Goal: Transaction & Acquisition: Purchase product/service

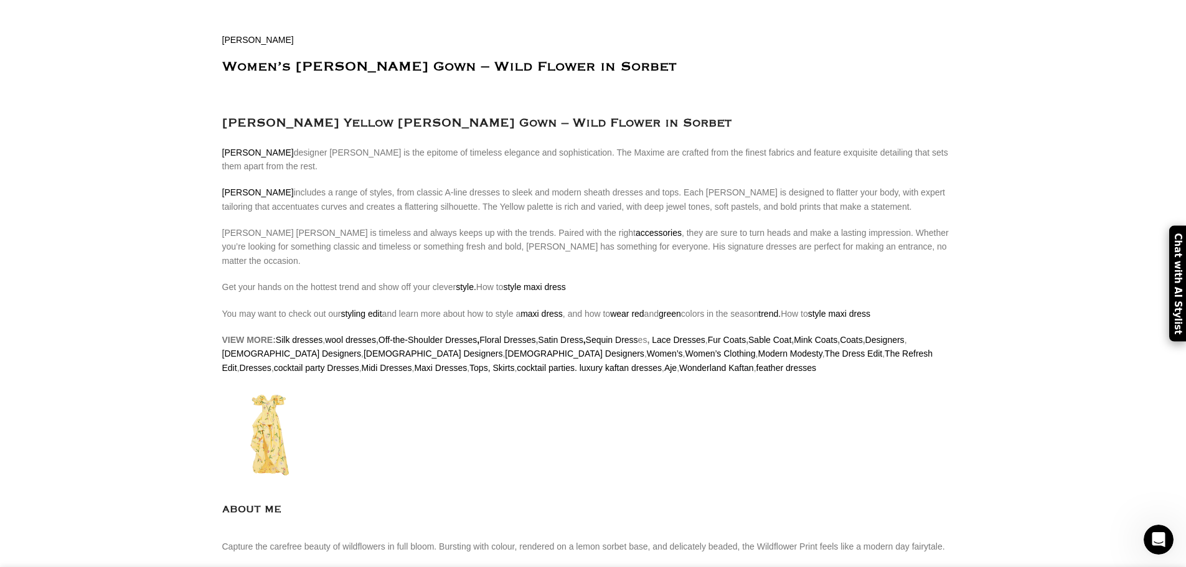
scroll to position [0, 786]
drag, startPoint x: 207, startPoint y: 116, endPoint x: 325, endPoint y: 98, distance: 119.6
click at [327, 98] on div "[PERSON_NAME] Women’s [PERSON_NAME] Gown – Wild Flower in Sorbet [PERSON_NAME] …" at bounding box center [593, 453] width 742 height 885
click at [403, 114] on h3 "[PERSON_NAME] Yellow [PERSON_NAME] Gown – Wild Flower in Sorbet" at bounding box center [593, 123] width 742 height 19
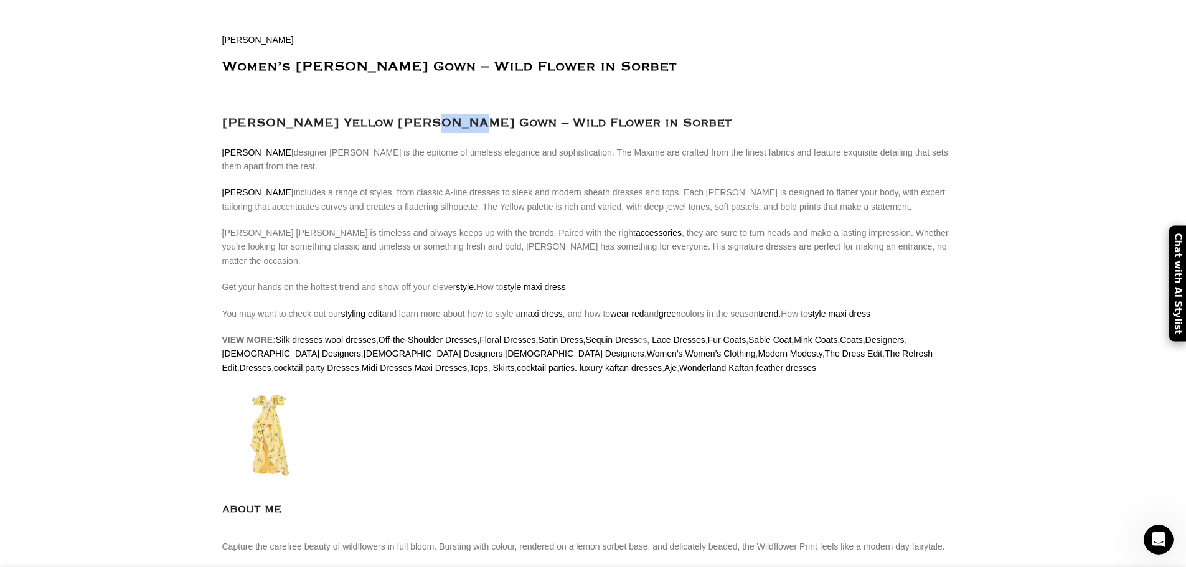
click at [461, 114] on h3 "[PERSON_NAME] Yellow [PERSON_NAME] Gown – Wild Flower in Sorbet" at bounding box center [593, 123] width 742 height 19
click at [513, 114] on h3 "[PERSON_NAME] Yellow [PERSON_NAME] Gown – Wild Flower in Sorbet" at bounding box center [593, 123] width 742 height 19
drag, startPoint x: 510, startPoint y: 108, endPoint x: 212, endPoint y: 101, distance: 298.2
copy h3 "[PERSON_NAME] Yellow [PERSON_NAME] Gown"
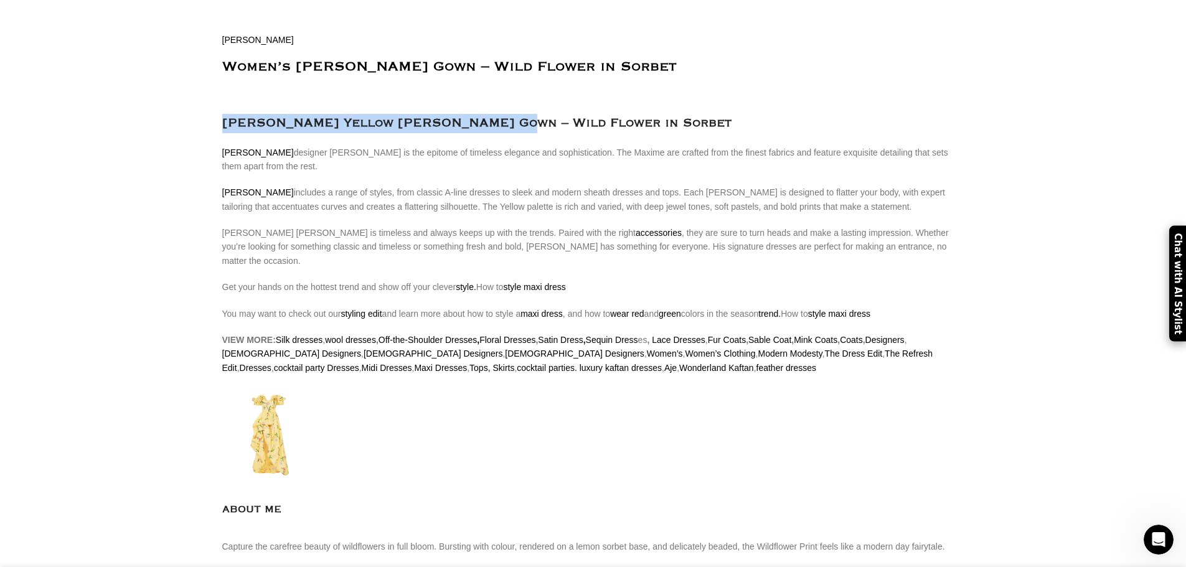
scroll to position [0, 1048]
